Goal: Navigation & Orientation: Find specific page/section

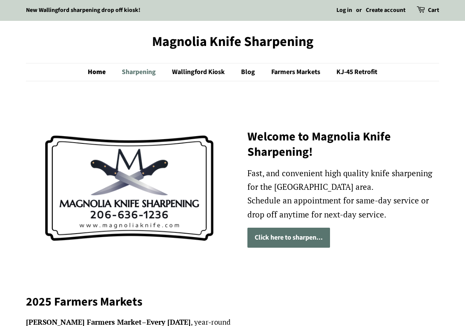
click at [141, 71] on link "Sharpening" at bounding box center [139, 71] width 49 height 17
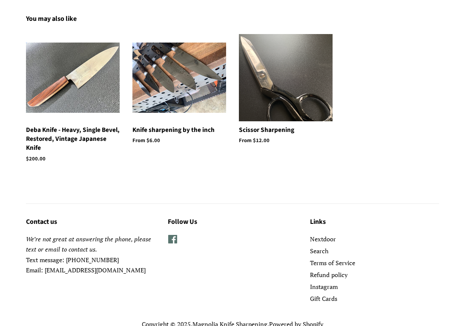
scroll to position [1257, 0]
